Goal: Transaction & Acquisition: Purchase product/service

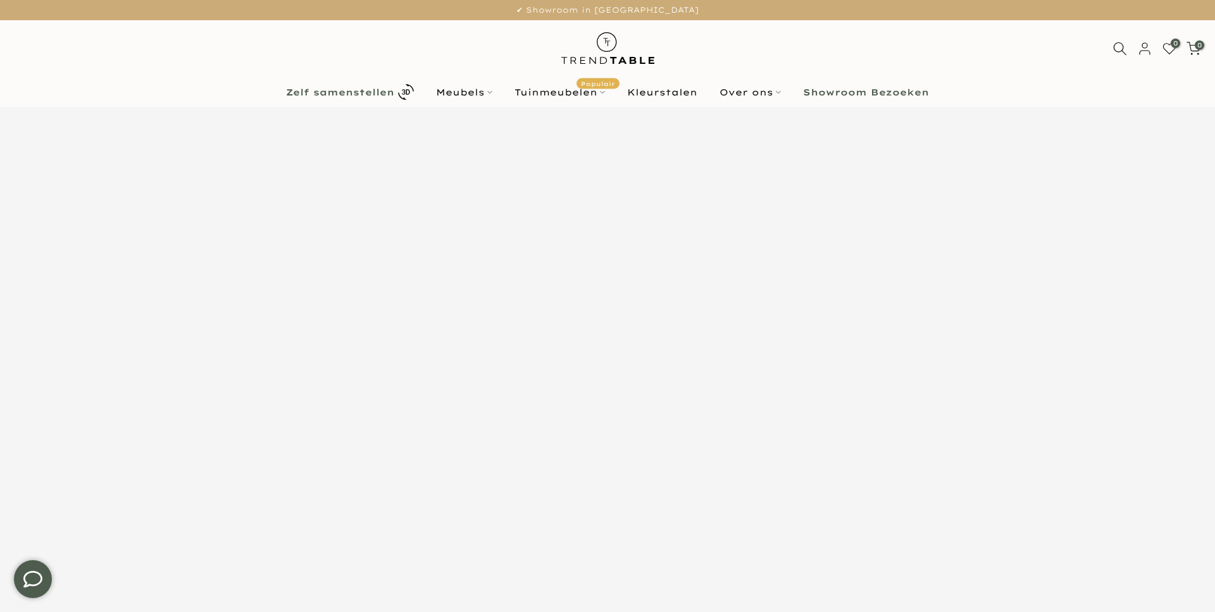
click at [352, 94] on b "Zelf samenstellen" at bounding box center [340, 92] width 108 height 9
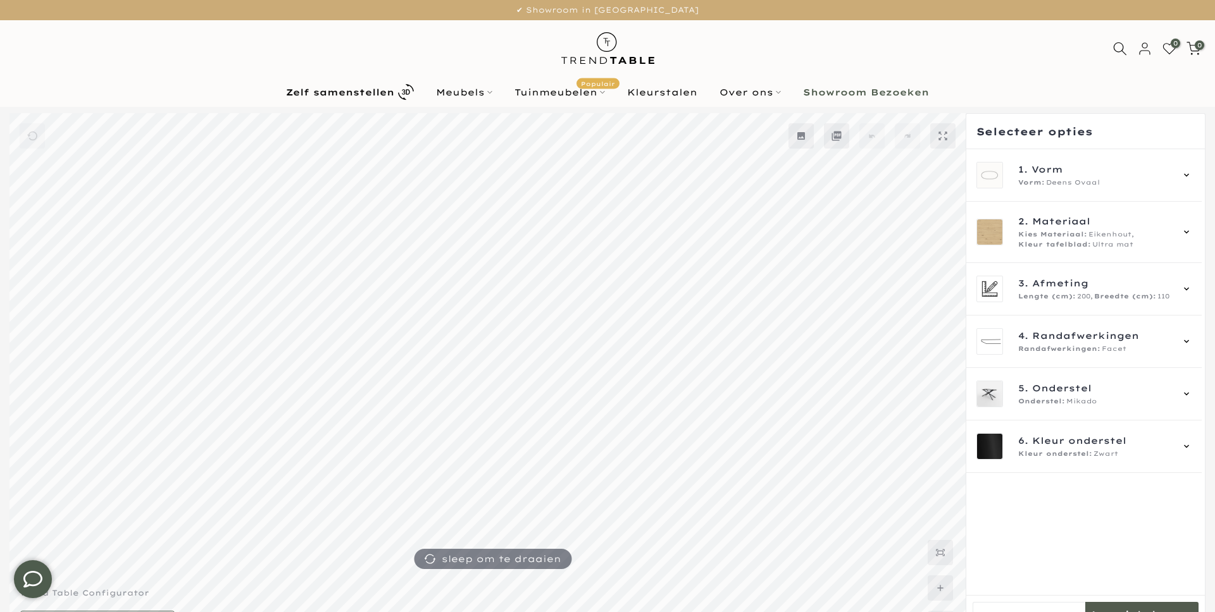
scroll to position [34, 0]
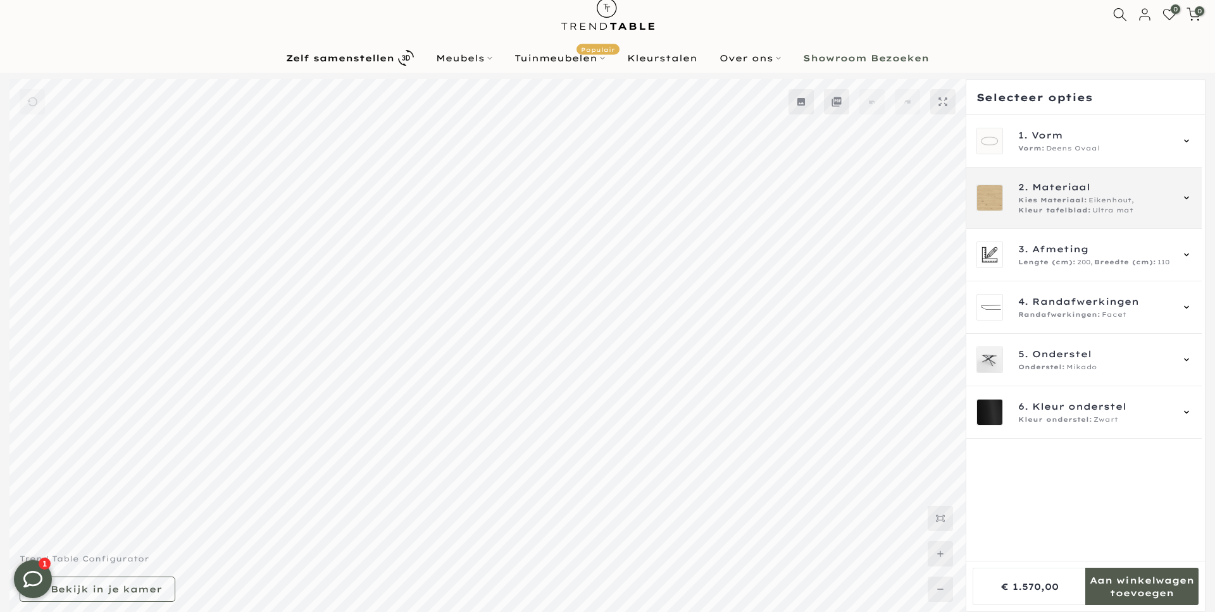
click at [1084, 199] on span "Kies Materiaal:" at bounding box center [1052, 200] width 69 height 10
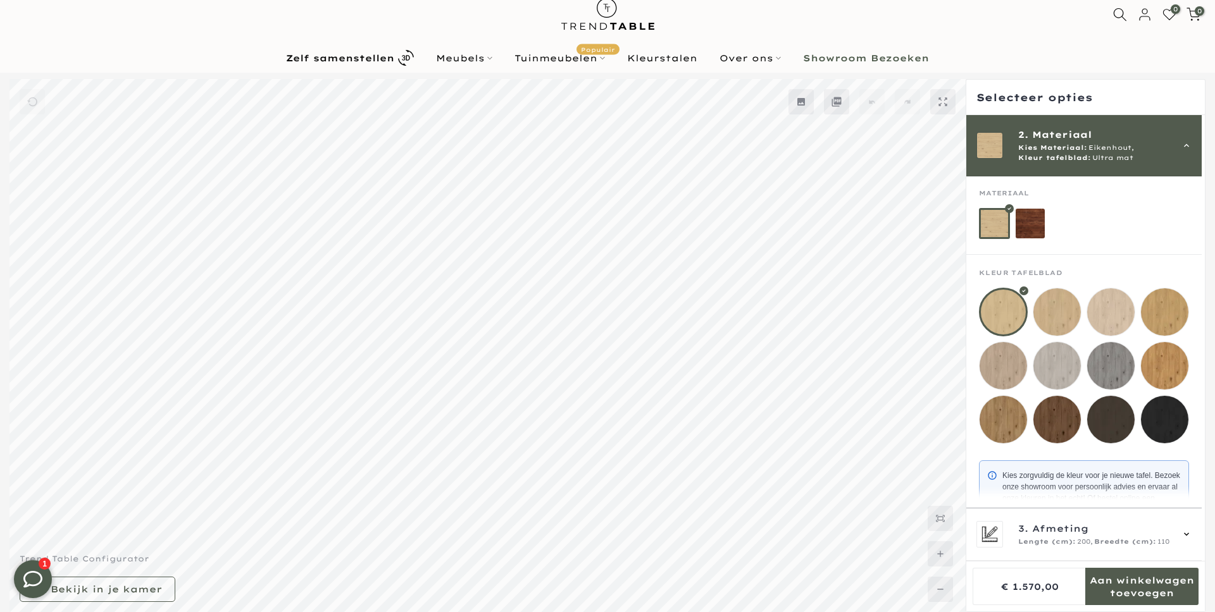
click at [1075, 432] on mmq-loader at bounding box center [1056, 419] width 47 height 47
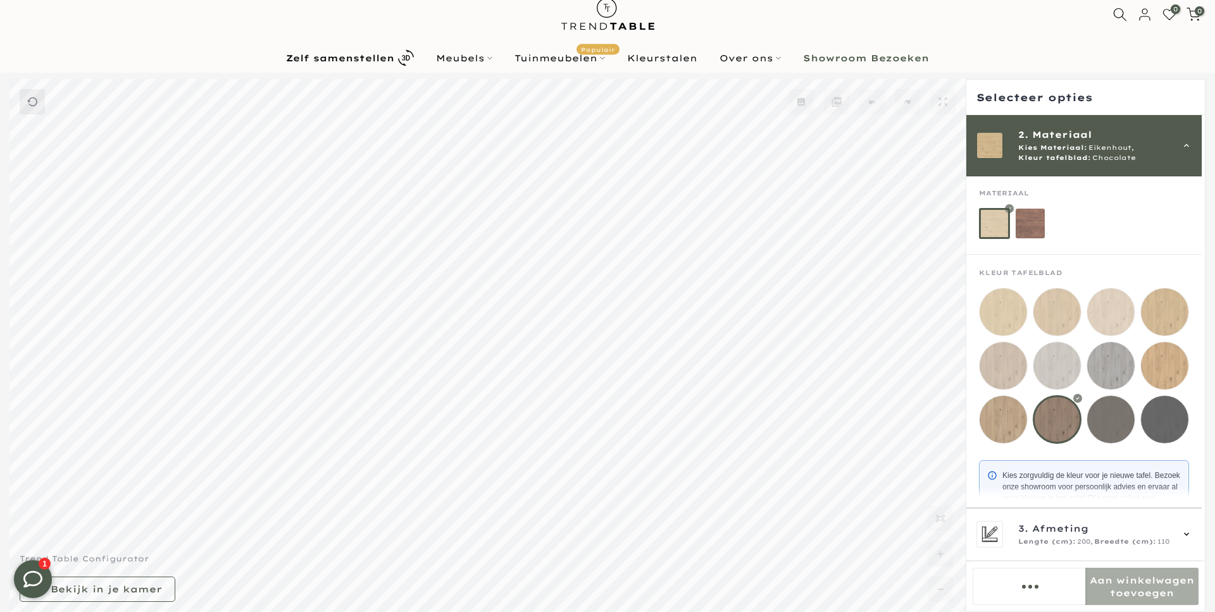
scroll to position [82, 0]
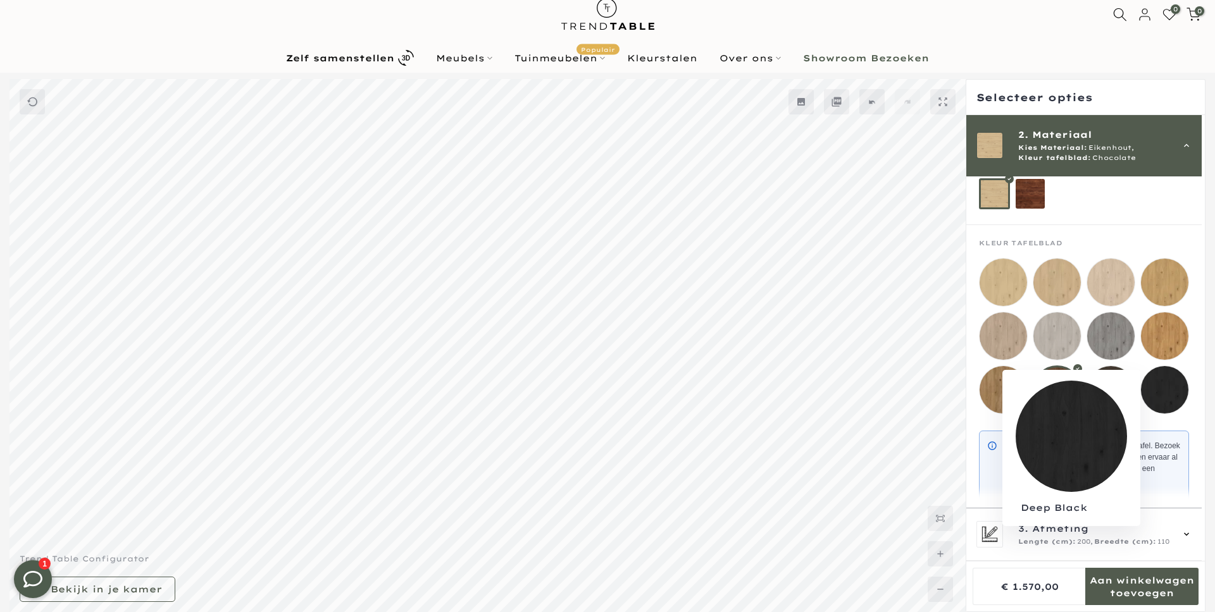
click at [1172, 397] on mmq-loader at bounding box center [1164, 389] width 47 height 47
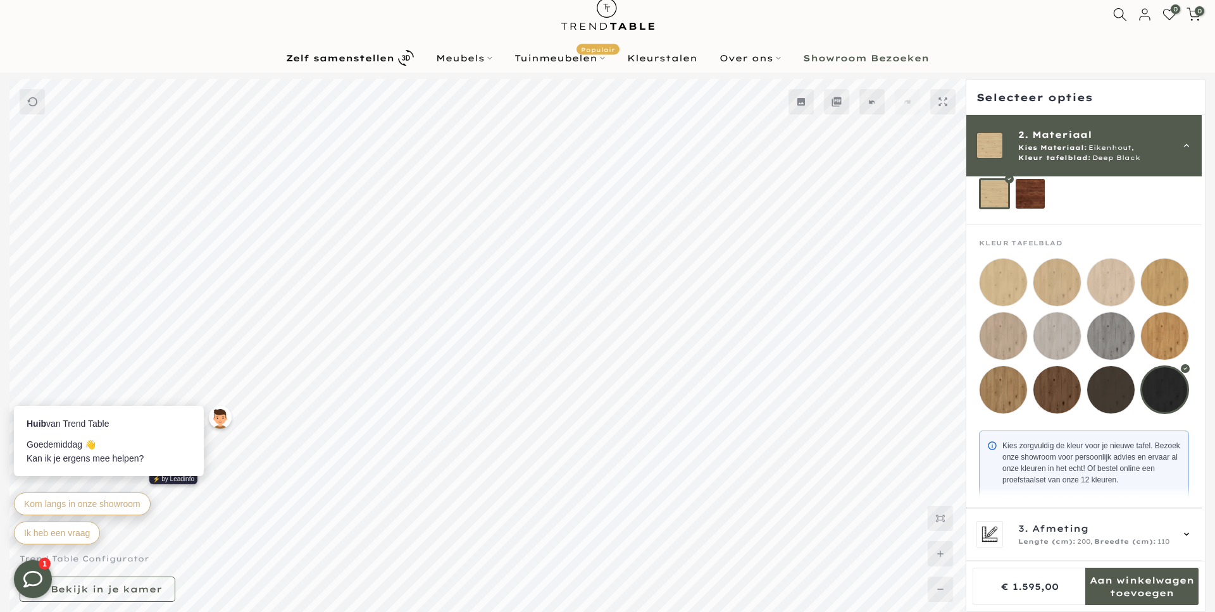
click at [1056, 392] on mmq-loader at bounding box center [1056, 389] width 47 height 47
click at [1023, 385] on mmq-loader at bounding box center [1002, 389] width 47 height 47
click at [1022, 190] on mmq-loader at bounding box center [1030, 194] width 30 height 30
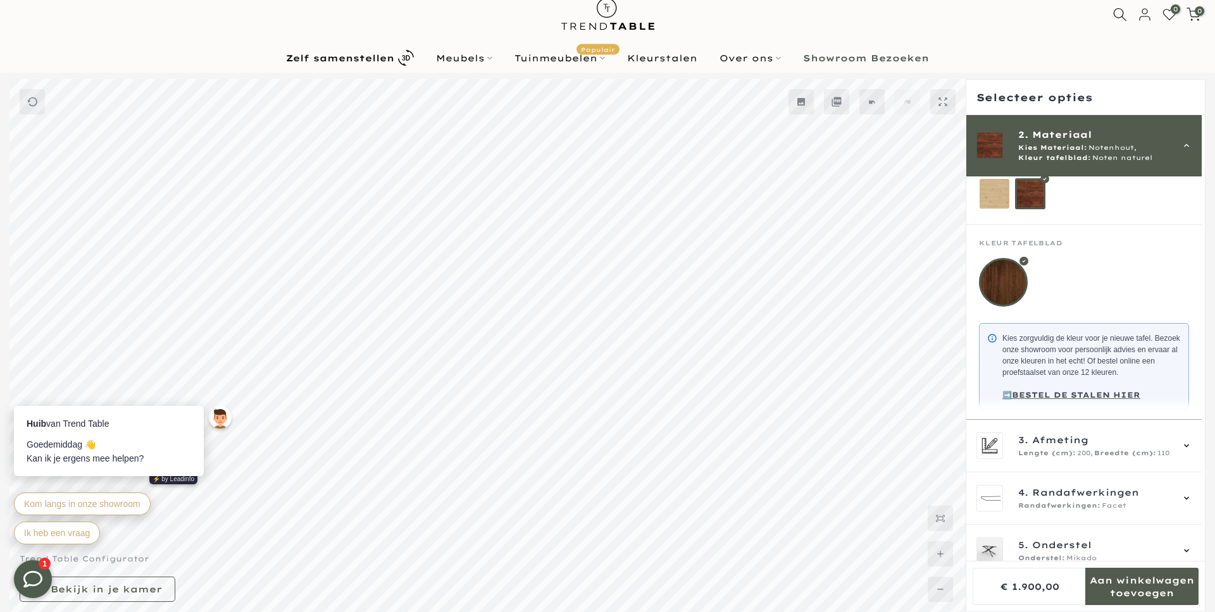
click at [995, 204] on mmq-loader at bounding box center [994, 194] width 30 height 30
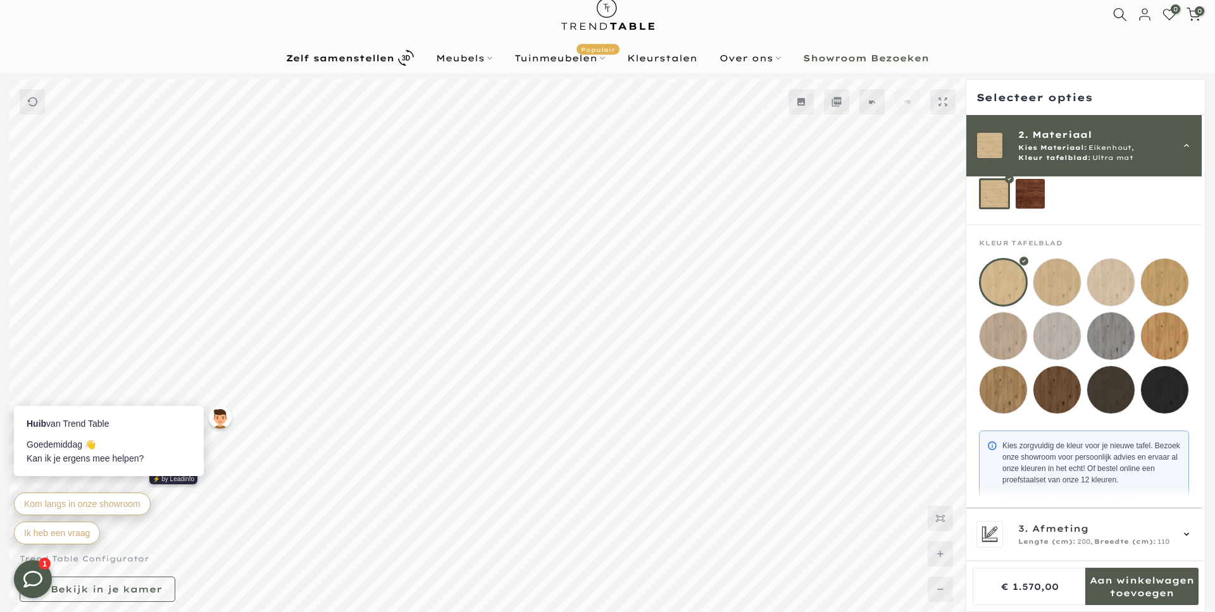
click at [1104, 269] on mmq-loader at bounding box center [1110, 282] width 47 height 47
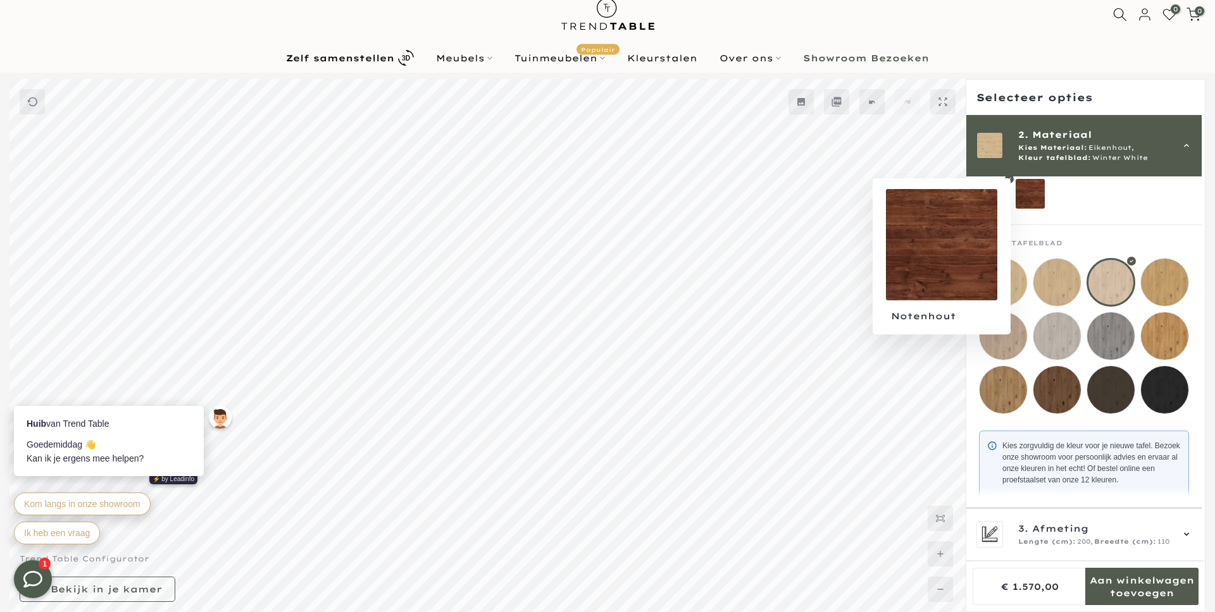
click at [1017, 200] on mmq-loader at bounding box center [1030, 194] width 30 height 30
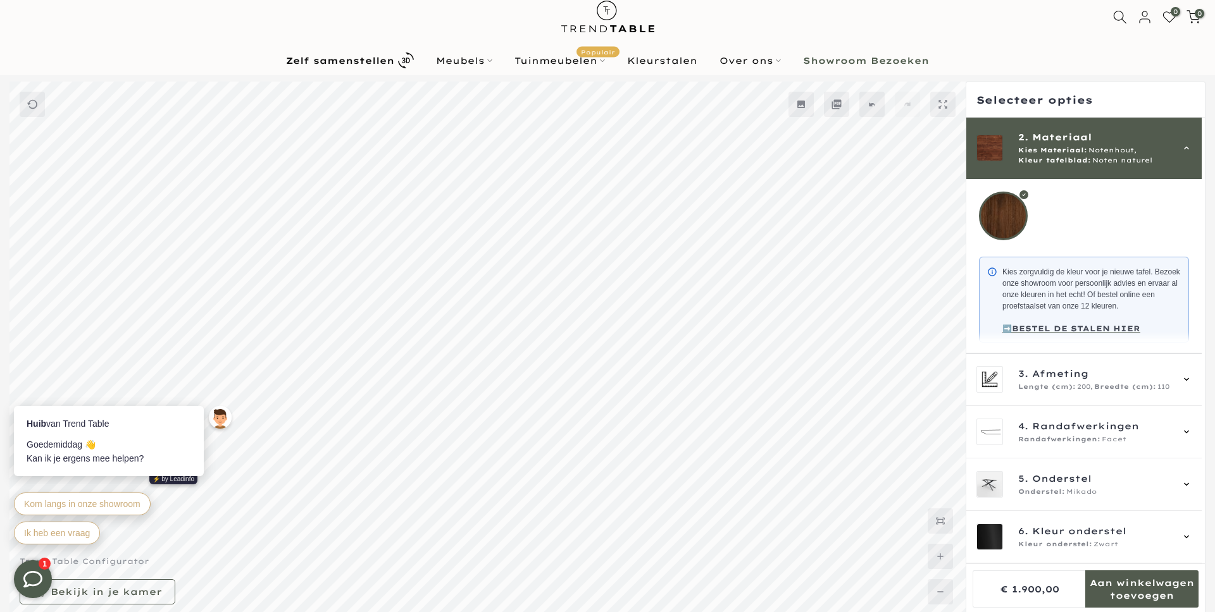
scroll to position [35, 0]
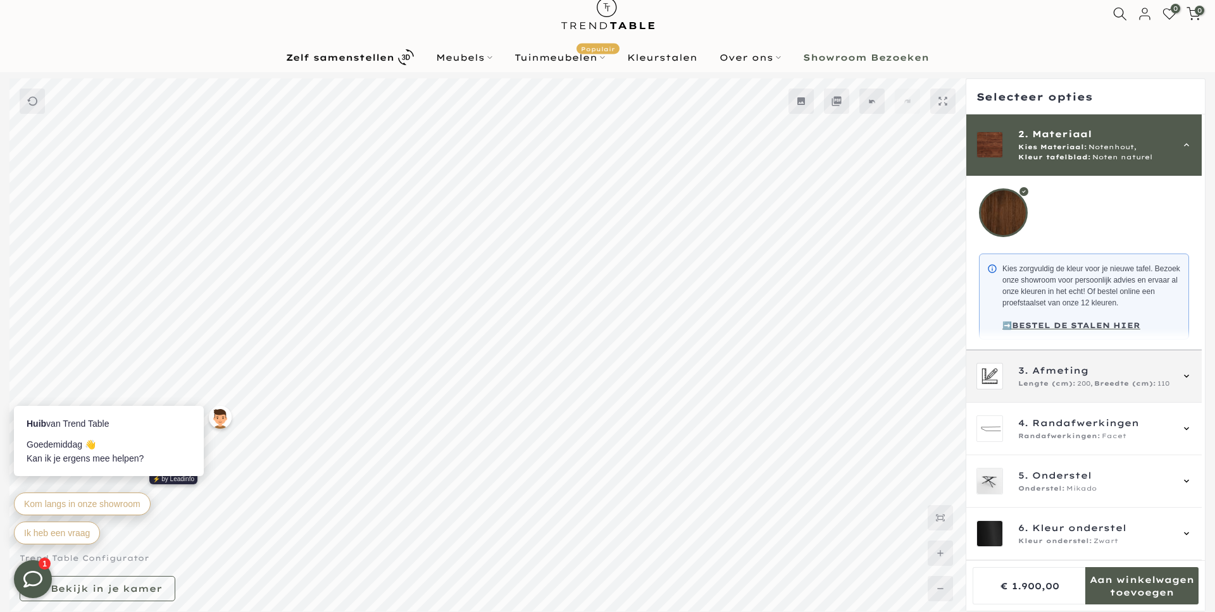
click at [1061, 364] on span "Afmeting" at bounding box center [1060, 371] width 56 height 14
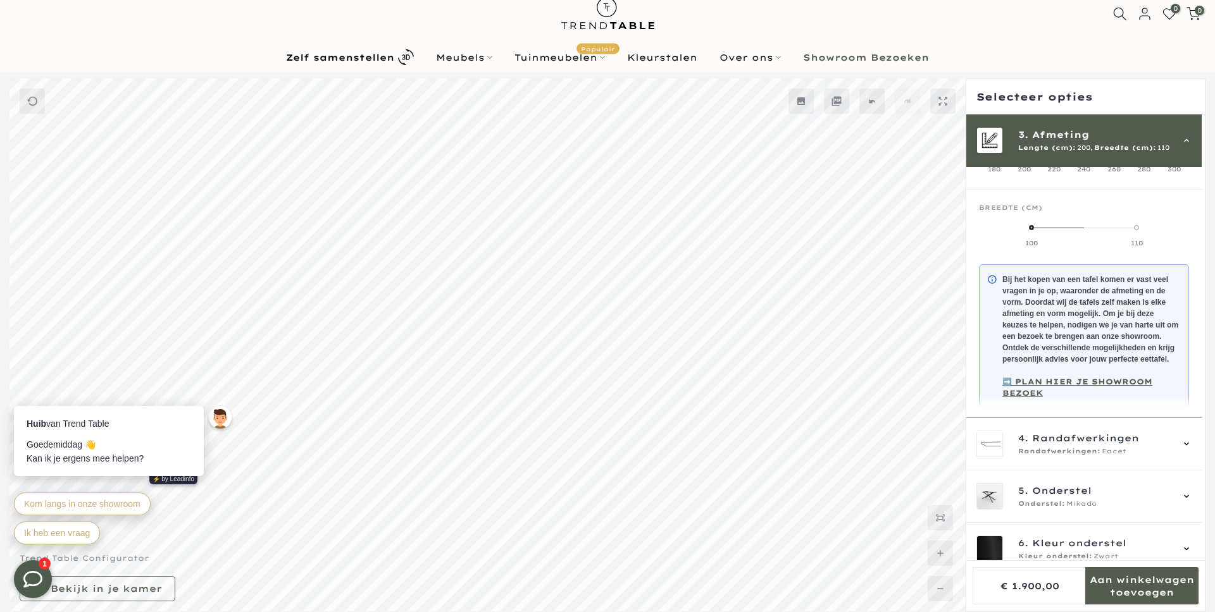
scroll to position [114, 0]
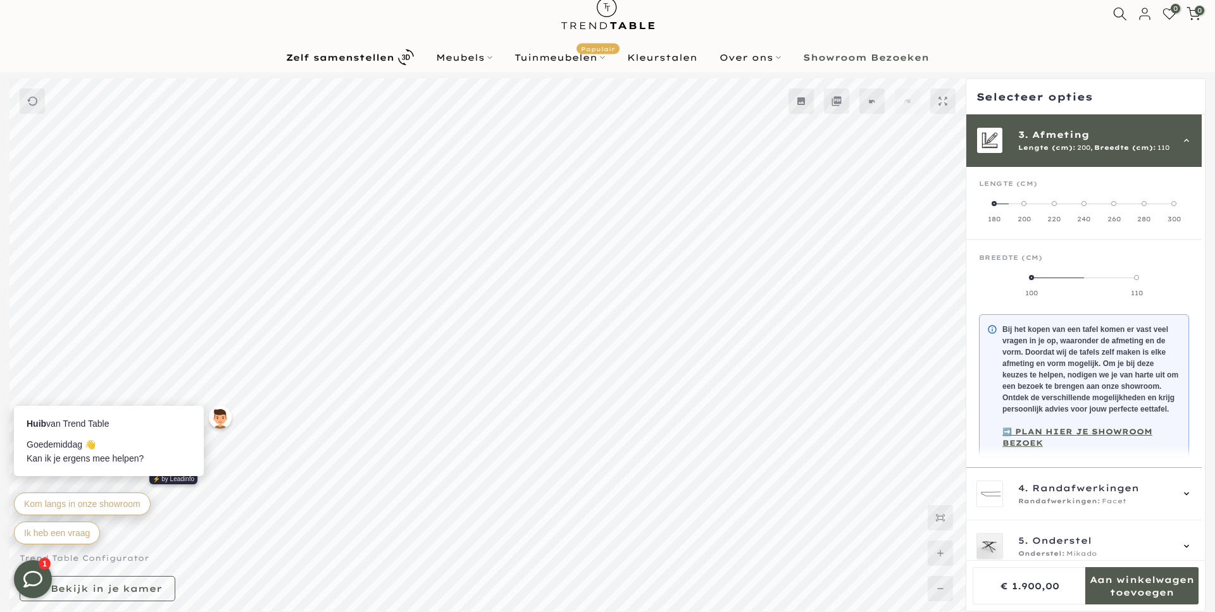
drag, startPoint x: 1139, startPoint y: 278, endPoint x: 1041, endPoint y: 278, distance: 98.1
click at [1041, 278] on mmq-radio-scale at bounding box center [1084, 285] width 210 height 25
click at [1056, 202] on span at bounding box center [1053, 203] width 5 height 5
drag, startPoint x: 1084, startPoint y: 279, endPoint x: 1156, endPoint y: 279, distance: 72.7
click at [1156, 279] on mmq-radio-scale at bounding box center [1084, 285] width 210 height 25
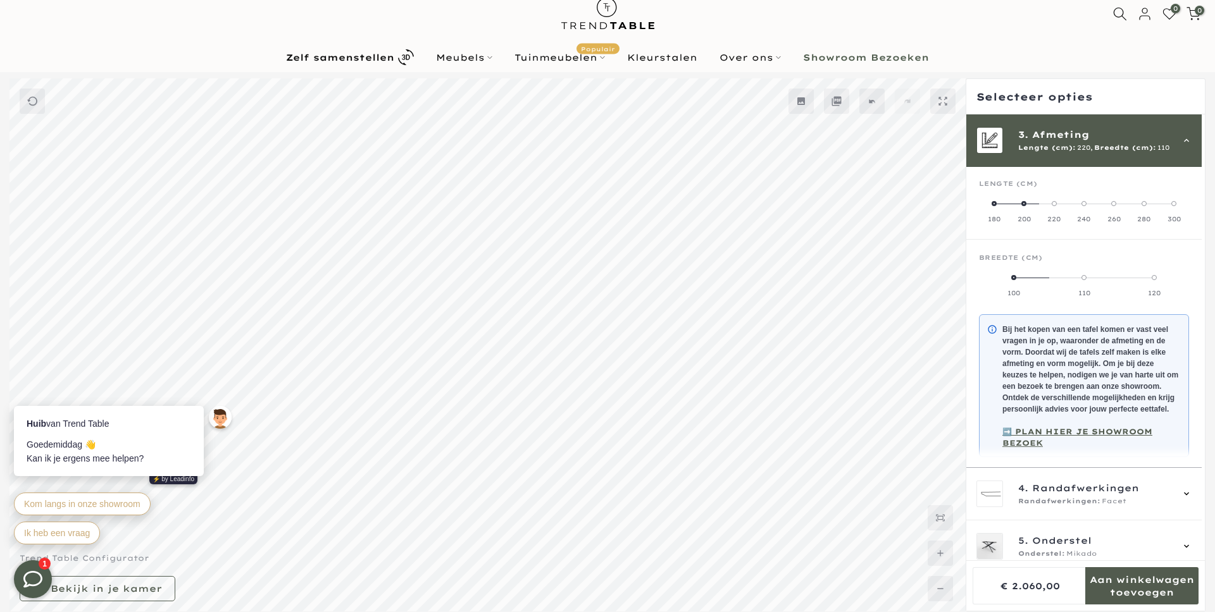
click at [1156, 279] on span at bounding box center [1153, 277] width 5 height 5
click at [1087, 281] on label "110" at bounding box center [1084, 285] width 70 height 25
click at [1151, 270] on div "Breedte (cm)" at bounding box center [1084, 263] width 210 height 19
click at [1153, 270] on div "Breedte (cm)" at bounding box center [1084, 263] width 210 height 19
click at [1158, 273] on label "120" at bounding box center [1153, 285] width 70 height 25
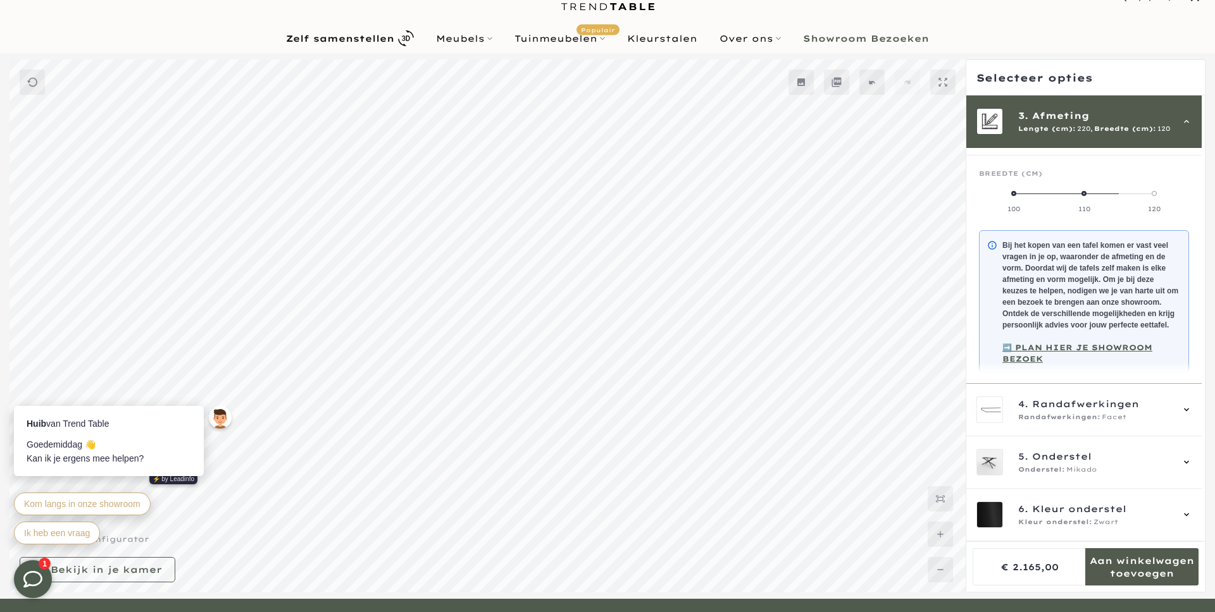
scroll to position [68, 0]
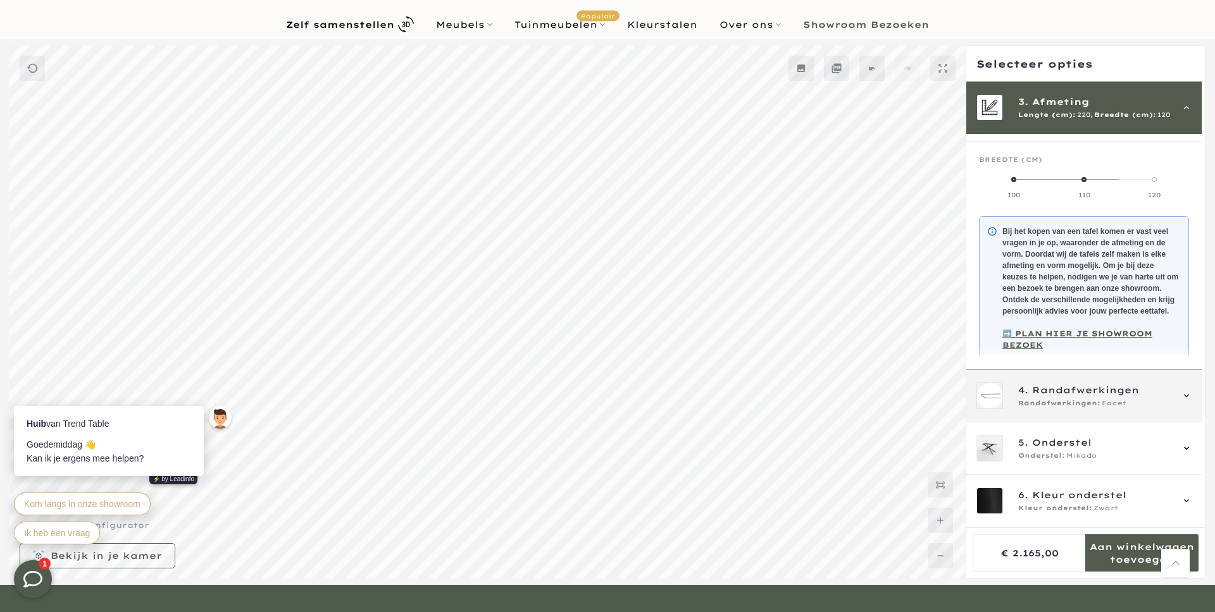
click at [1118, 399] on span "Facet" at bounding box center [1113, 404] width 25 height 10
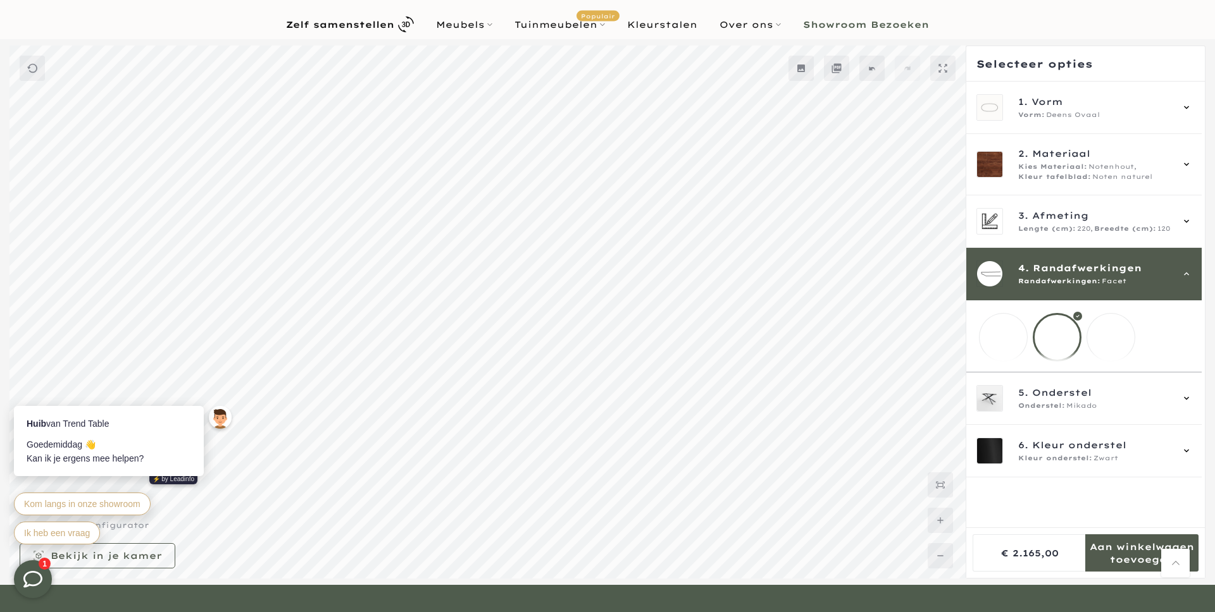
scroll to position [0, 0]
click at [1100, 356] on mmq-loader at bounding box center [1110, 337] width 47 height 47
click at [1007, 342] on mmq-loader at bounding box center [1002, 337] width 47 height 47
click at [1063, 337] on mmq-loader at bounding box center [1056, 337] width 47 height 47
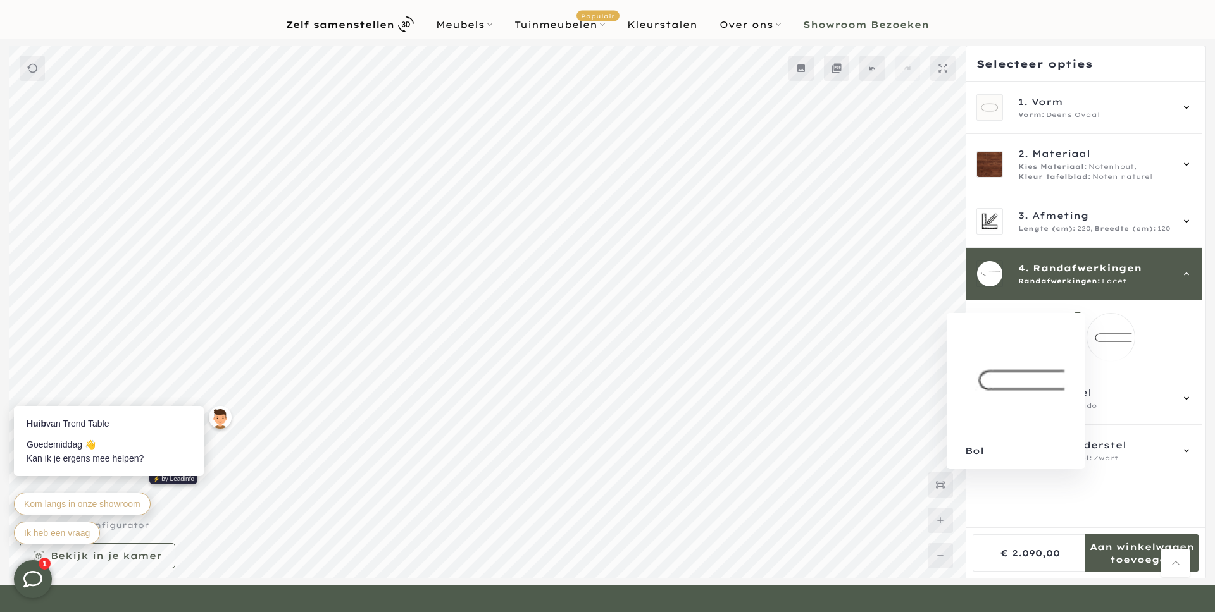
click at [1118, 322] on mmq-loader at bounding box center [1110, 337] width 47 height 47
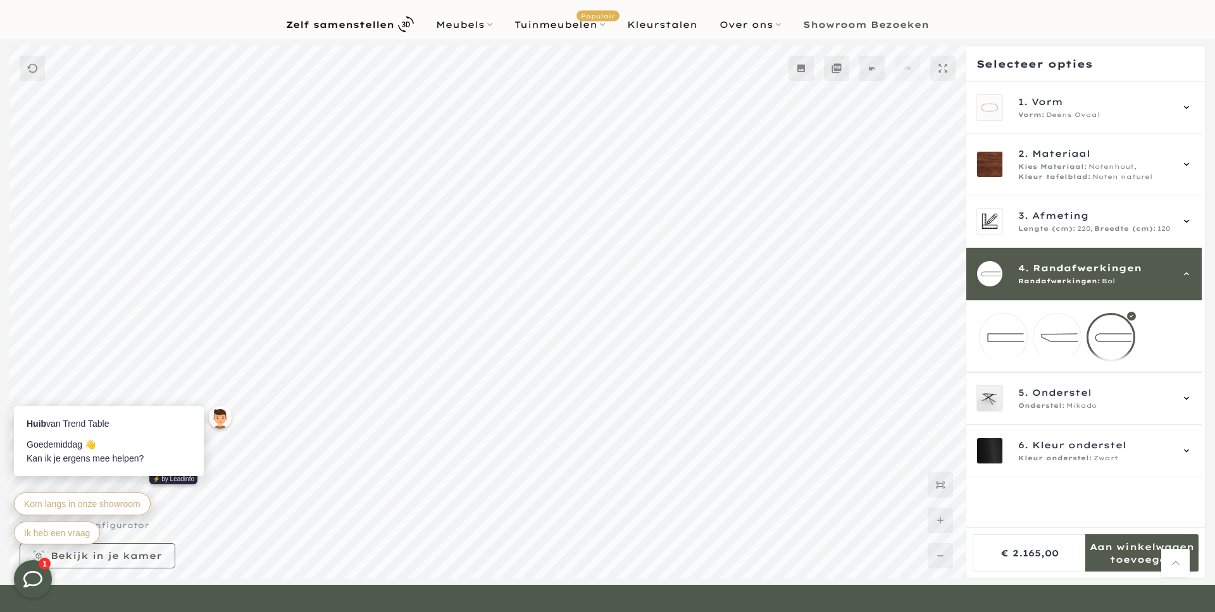
click at [1050, 330] on mmq-loader at bounding box center [1056, 337] width 47 height 47
click at [1005, 335] on mmq-loader at bounding box center [1002, 337] width 47 height 47
click at [1125, 333] on mmq-loader at bounding box center [1110, 337] width 47 height 47
click at [1110, 411] on div "Onderstel: Mikado" at bounding box center [1094, 406] width 153 height 10
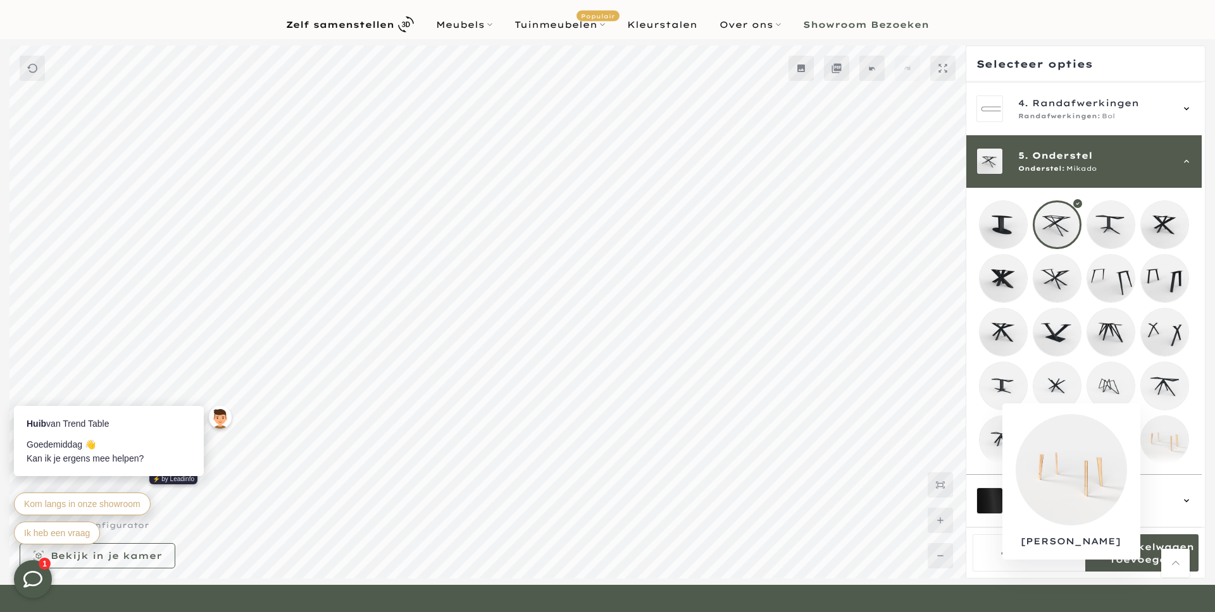
scroll to position [86, 0]
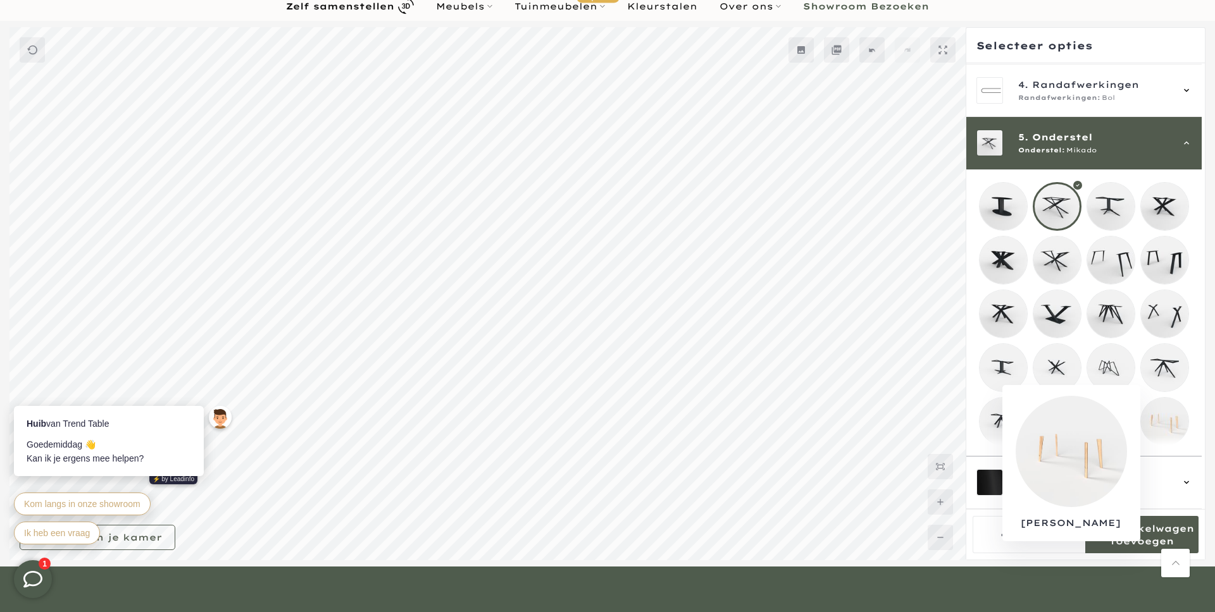
click at [1179, 413] on mmq-loader at bounding box center [1164, 421] width 47 height 47
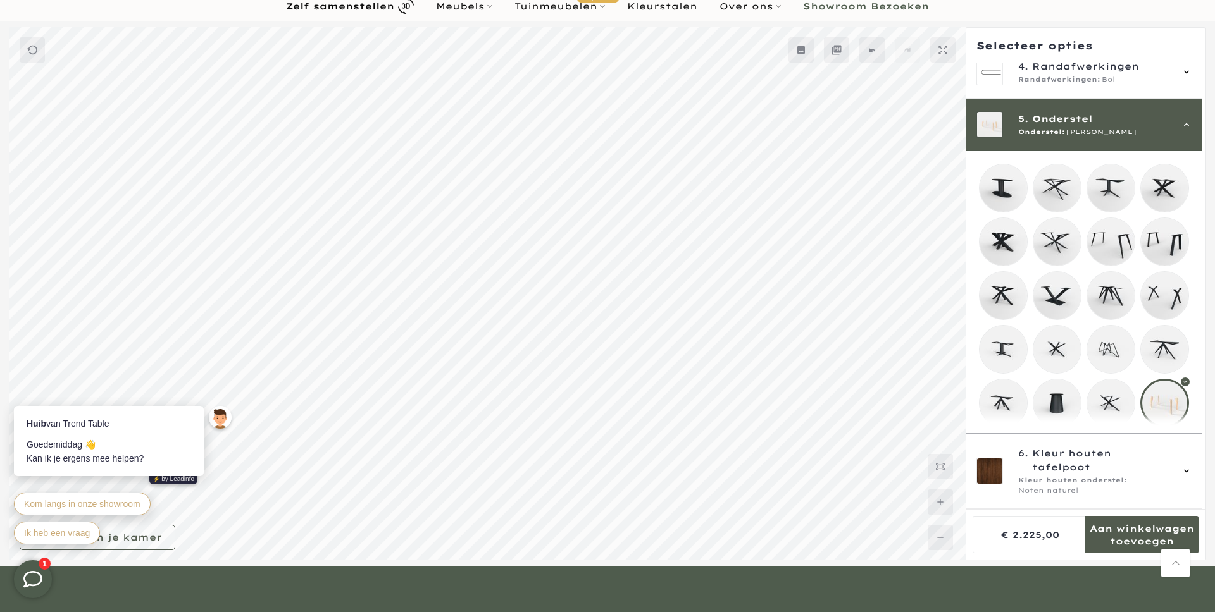
click at [1114, 357] on mmq-loader at bounding box center [1110, 349] width 47 height 47
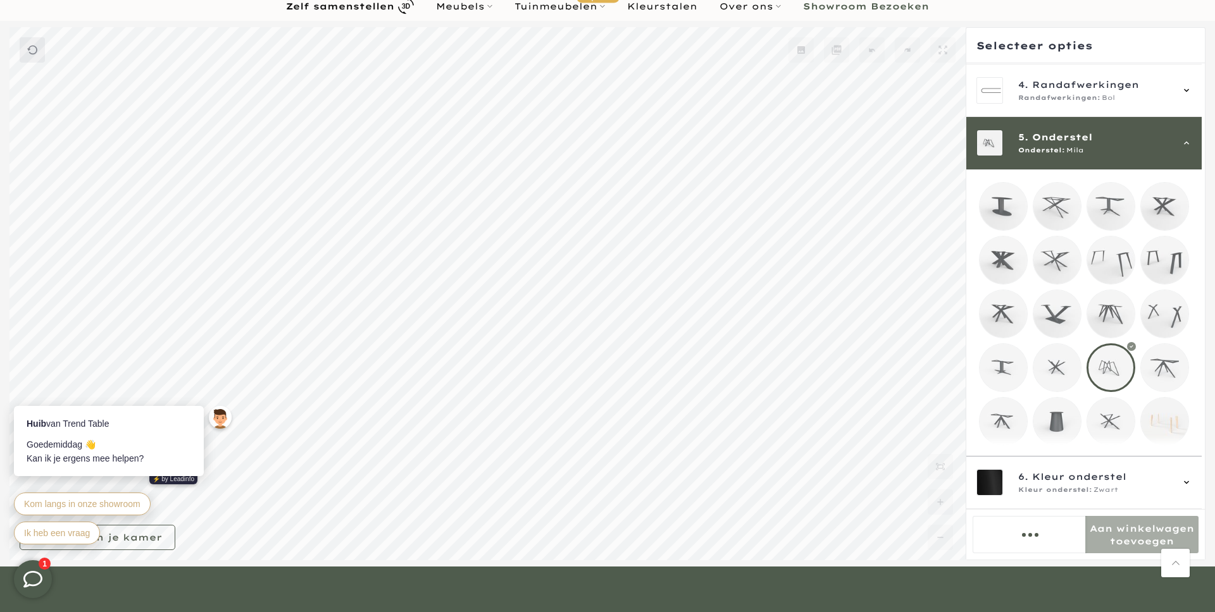
scroll to position [183, 0]
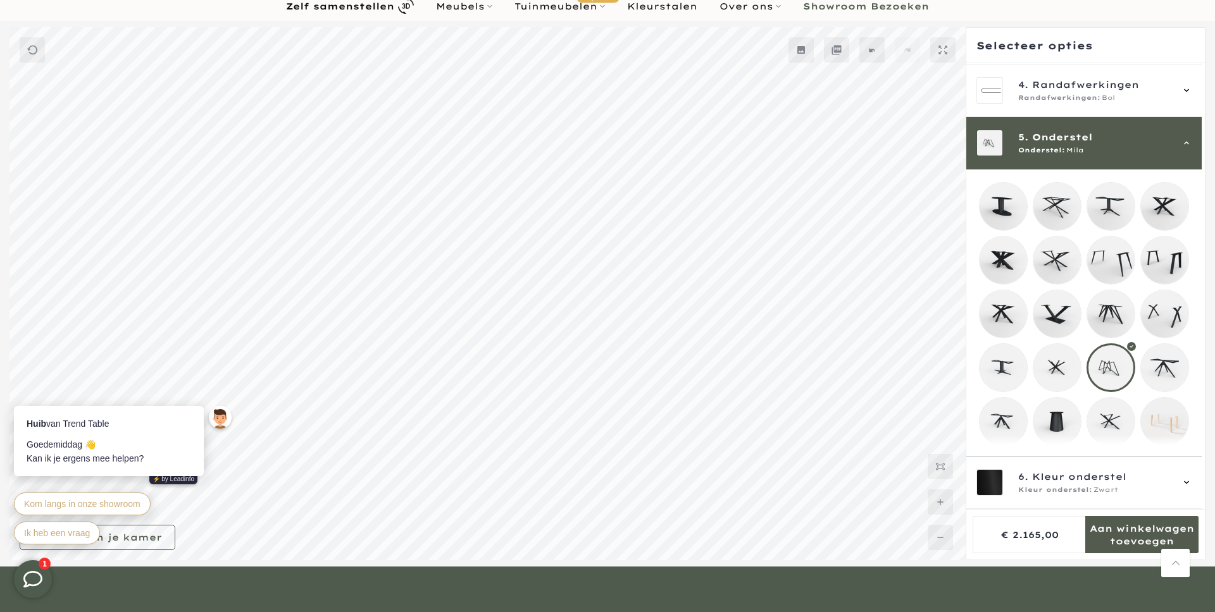
click at [1043, 266] on mmq-loader at bounding box center [1056, 260] width 47 height 47
click at [1053, 210] on mmq-loader at bounding box center [1056, 206] width 47 height 47
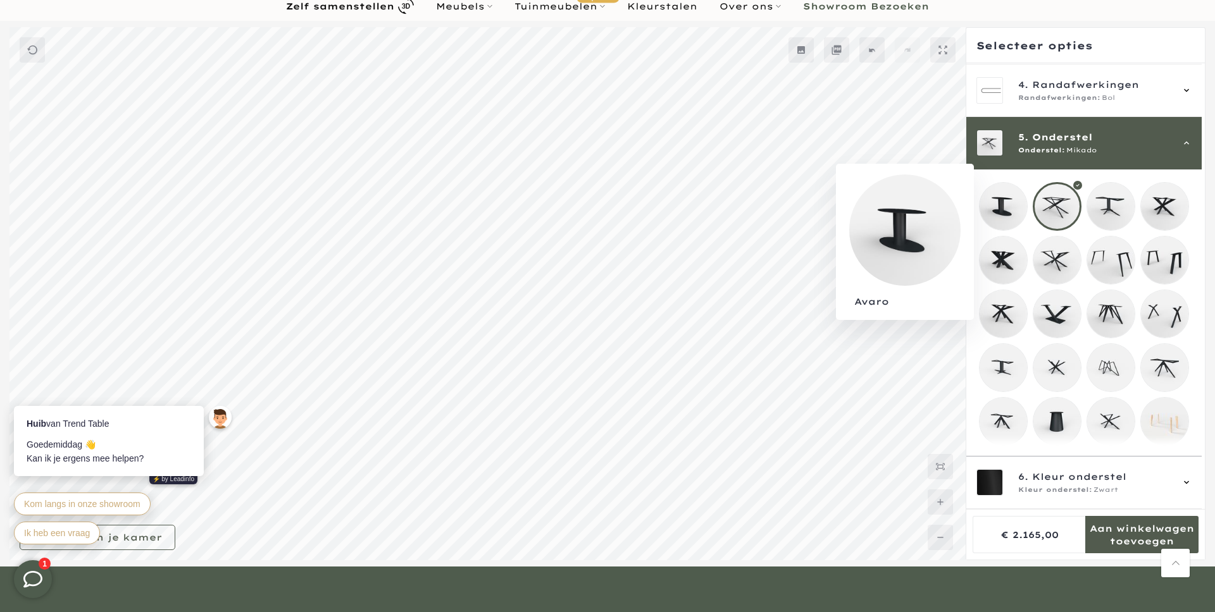
click at [974, 199] on mmq-components-mapper at bounding box center [1083, 313] width 235 height 287
click at [1158, 200] on mmq-loader at bounding box center [1164, 206] width 47 height 47
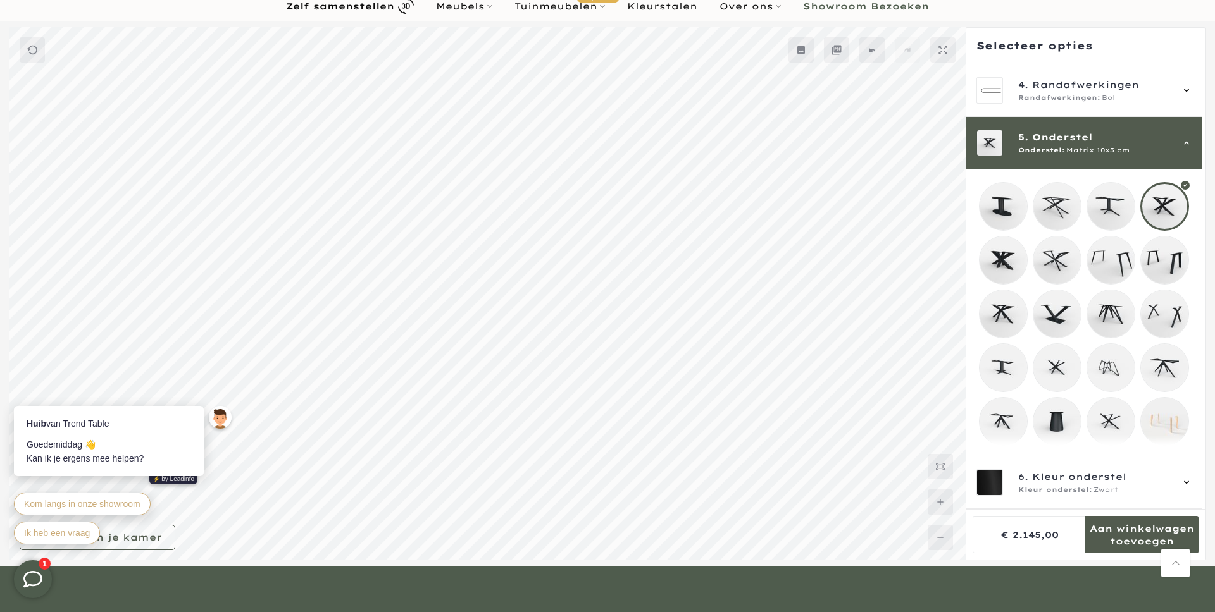
click at [1009, 319] on mmq-loader at bounding box center [1002, 313] width 47 height 47
click at [1157, 344] on mmq-loader at bounding box center [1164, 367] width 47 height 47
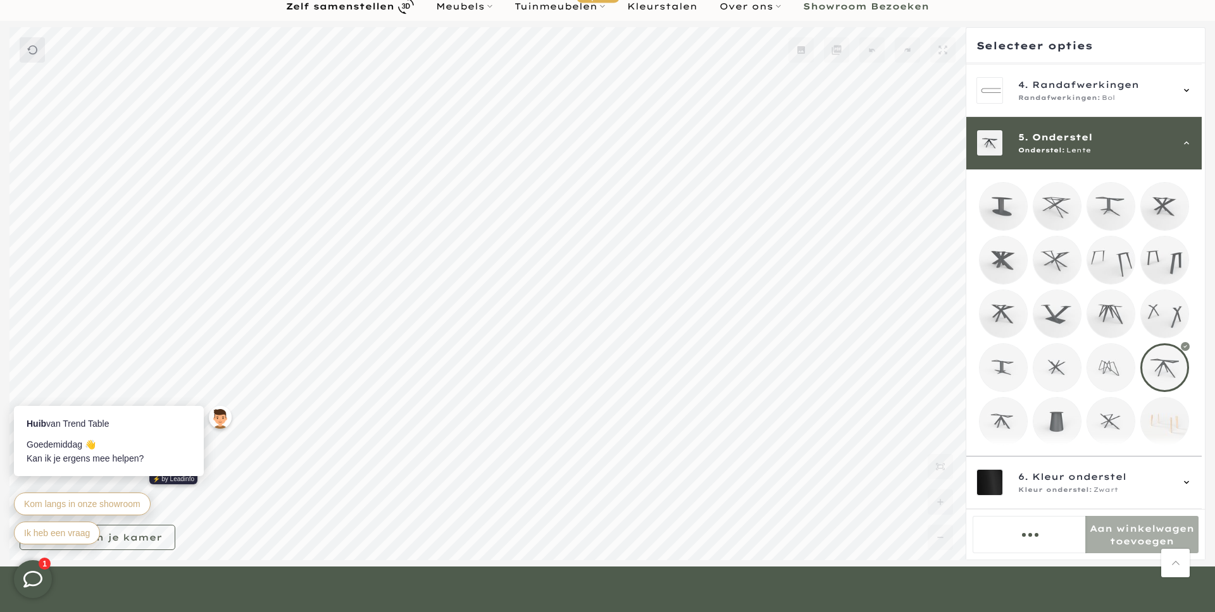
click at [1100, 347] on mmq-loader at bounding box center [1110, 367] width 47 height 47
